Goal: Find specific page/section: Find specific page/section

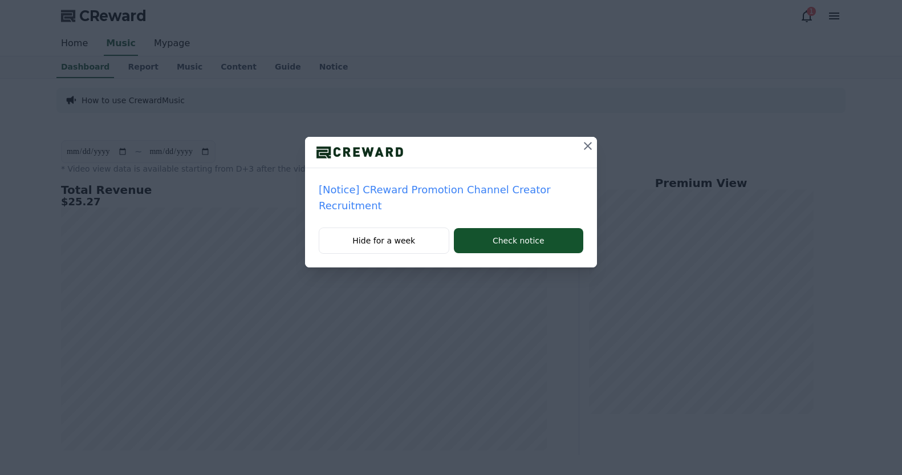
click at [590, 145] on icon at bounding box center [588, 146] width 14 height 14
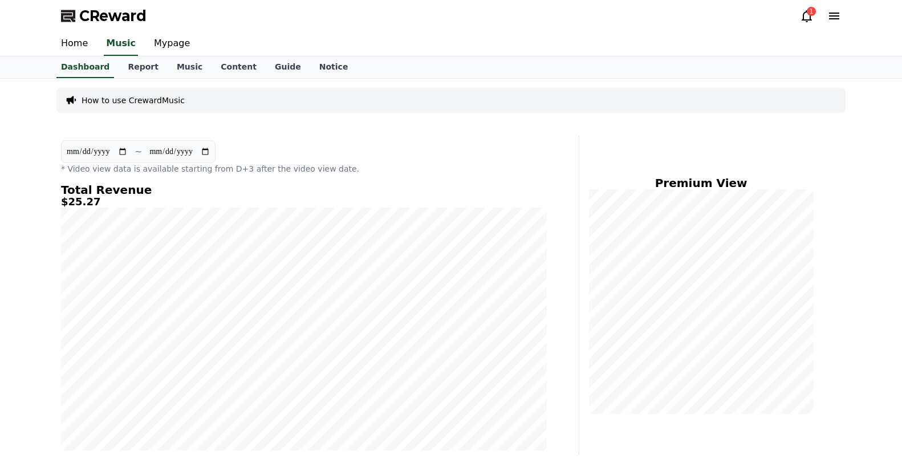
click at [807, 17] on icon at bounding box center [807, 16] width 14 height 14
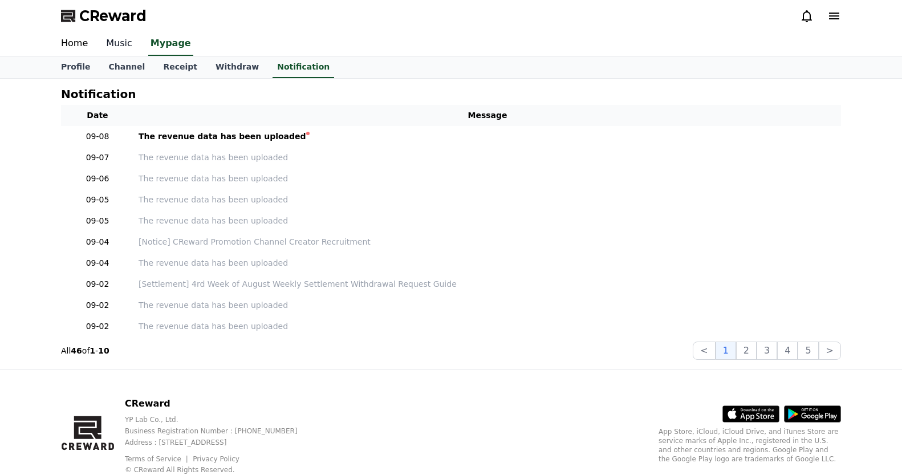
click at [115, 43] on link "Music" at bounding box center [119, 44] width 44 height 24
